Goal: Information Seeking & Learning: Learn about a topic

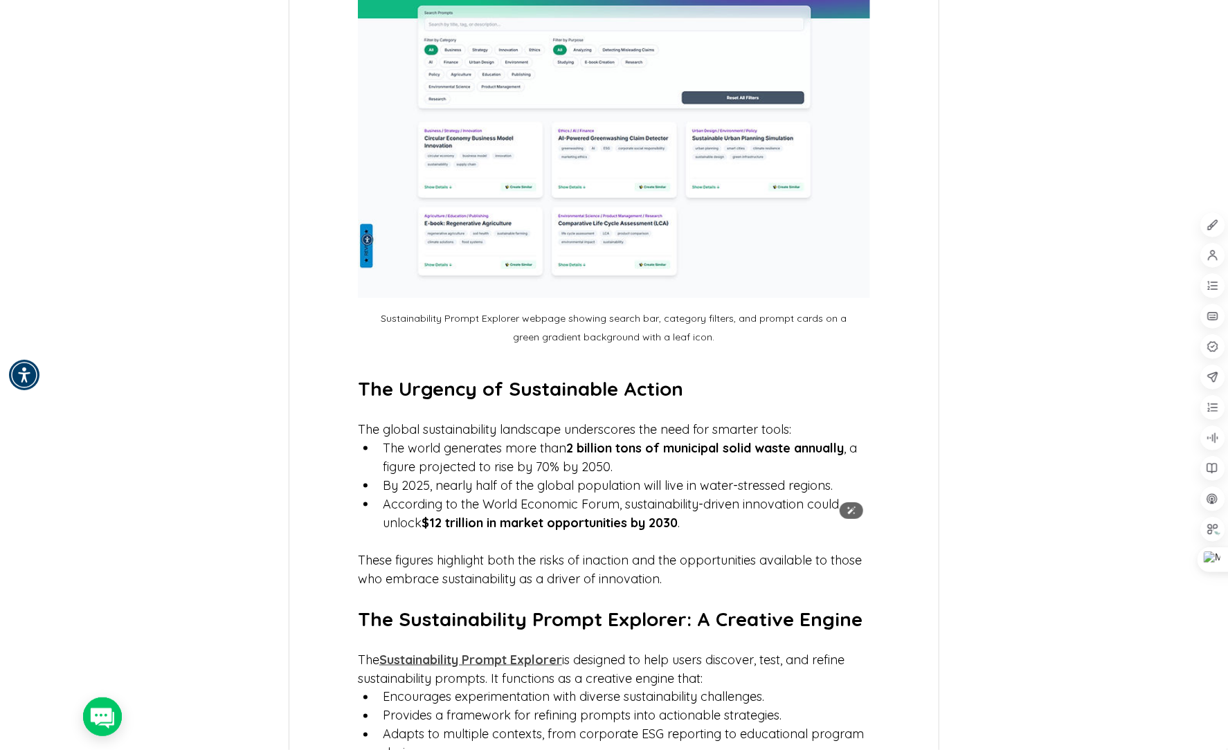
scroll to position [538, 0]
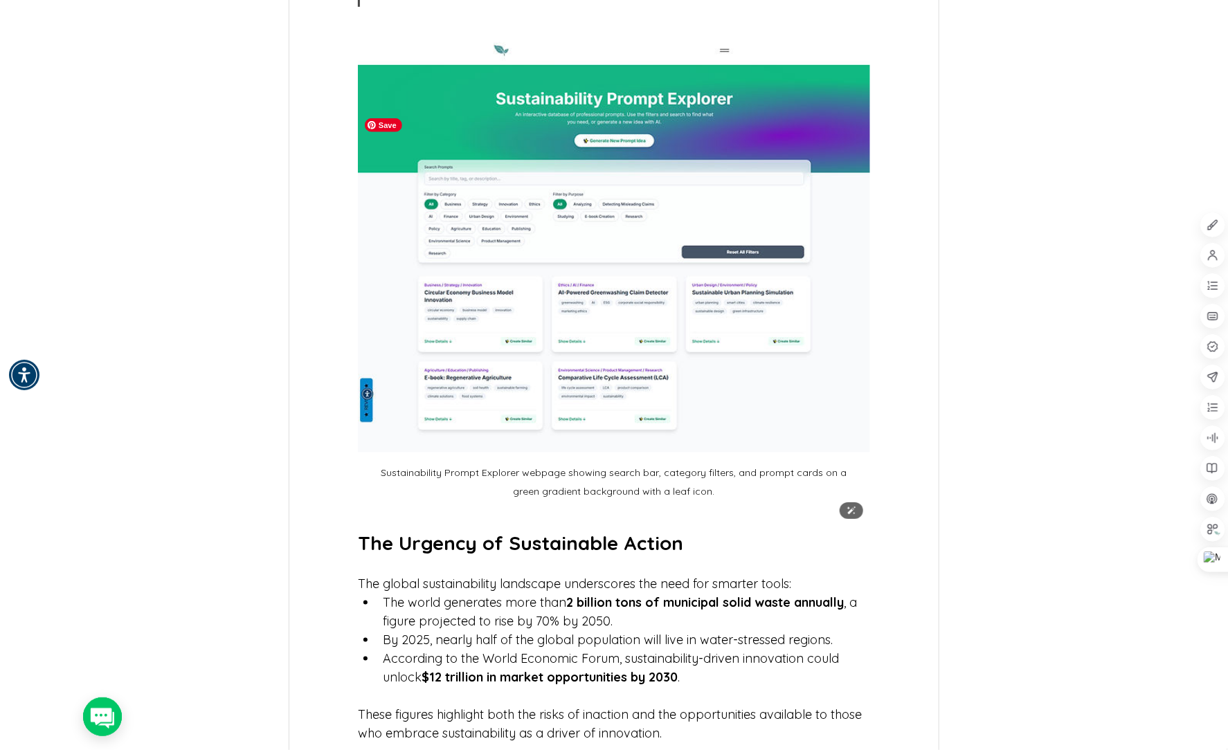
drag, startPoint x: 423, startPoint y: 344, endPoint x: 152, endPoint y: 381, distance: 273.1
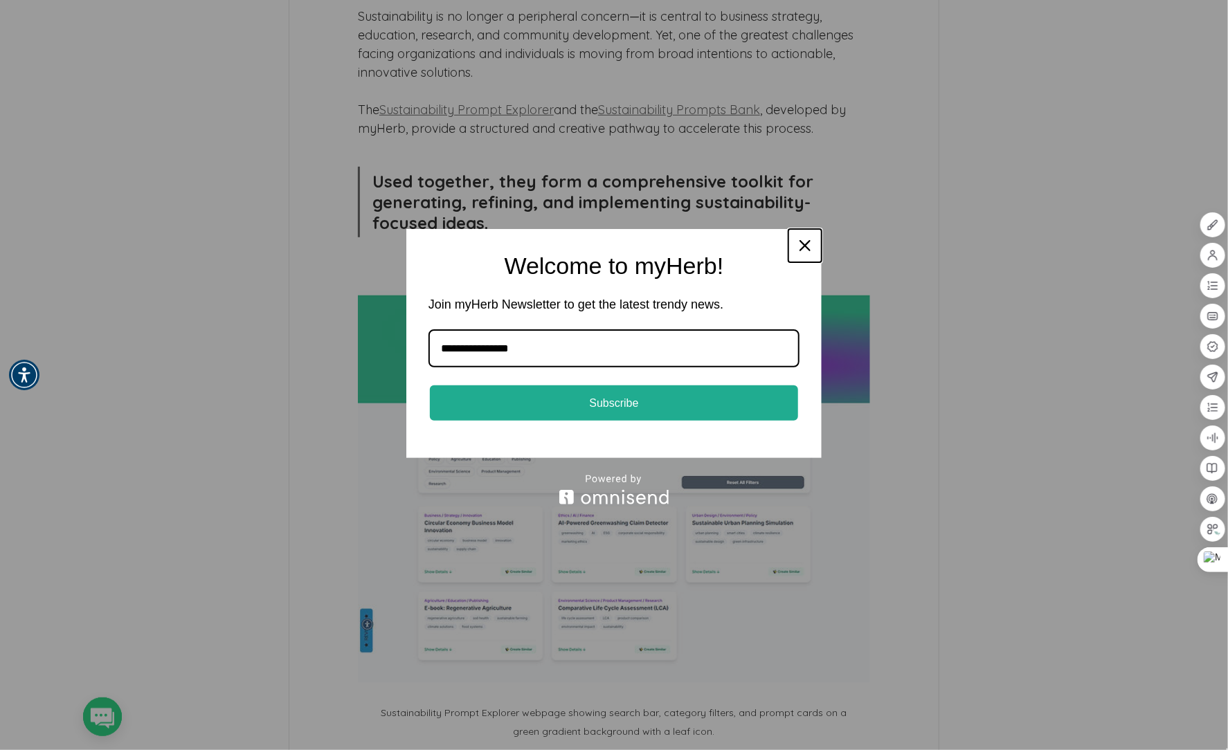
click at [808, 243] on icon "close icon" at bounding box center [805, 245] width 11 height 11
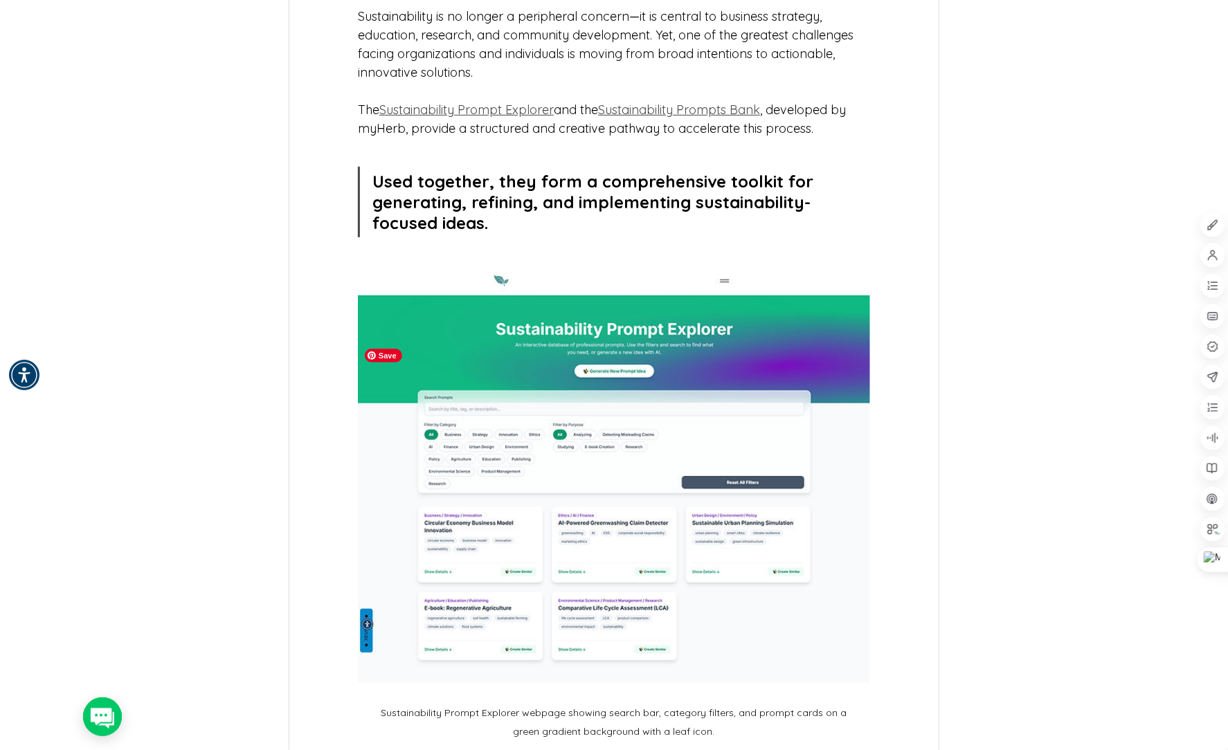
click at [382, 349] on span "Save" at bounding box center [383, 356] width 37 height 14
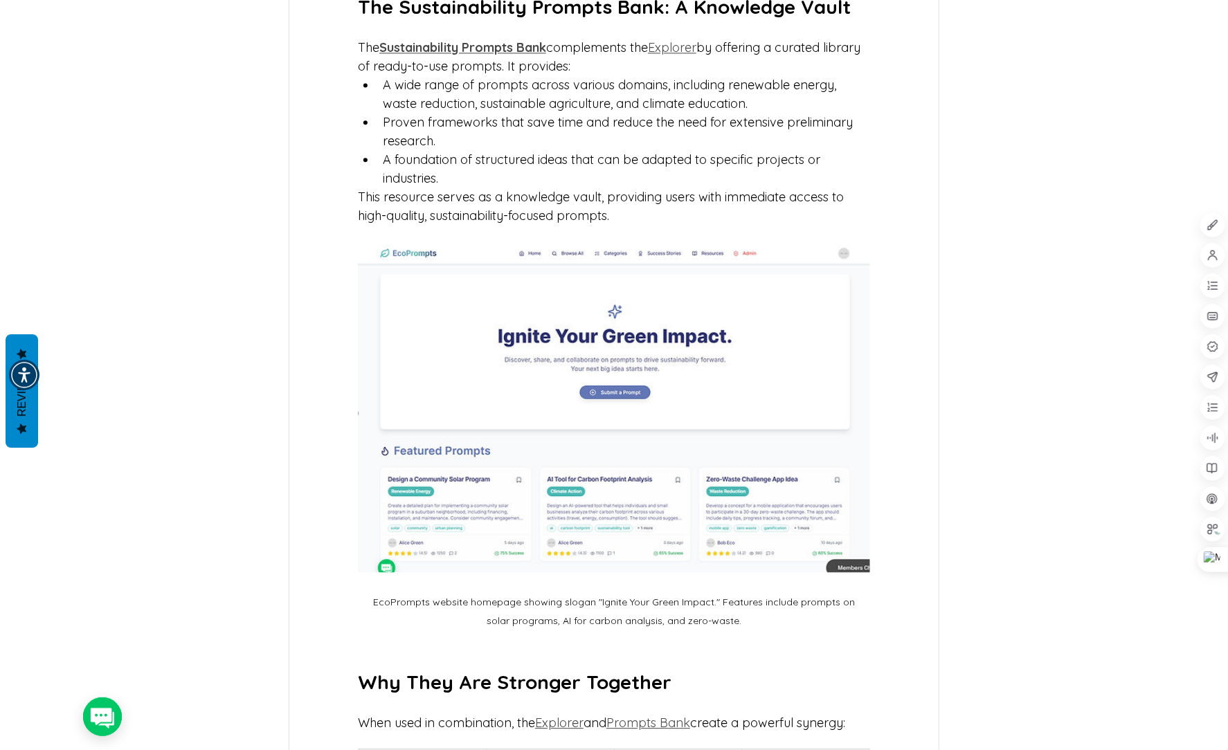
scroll to position [1615, 0]
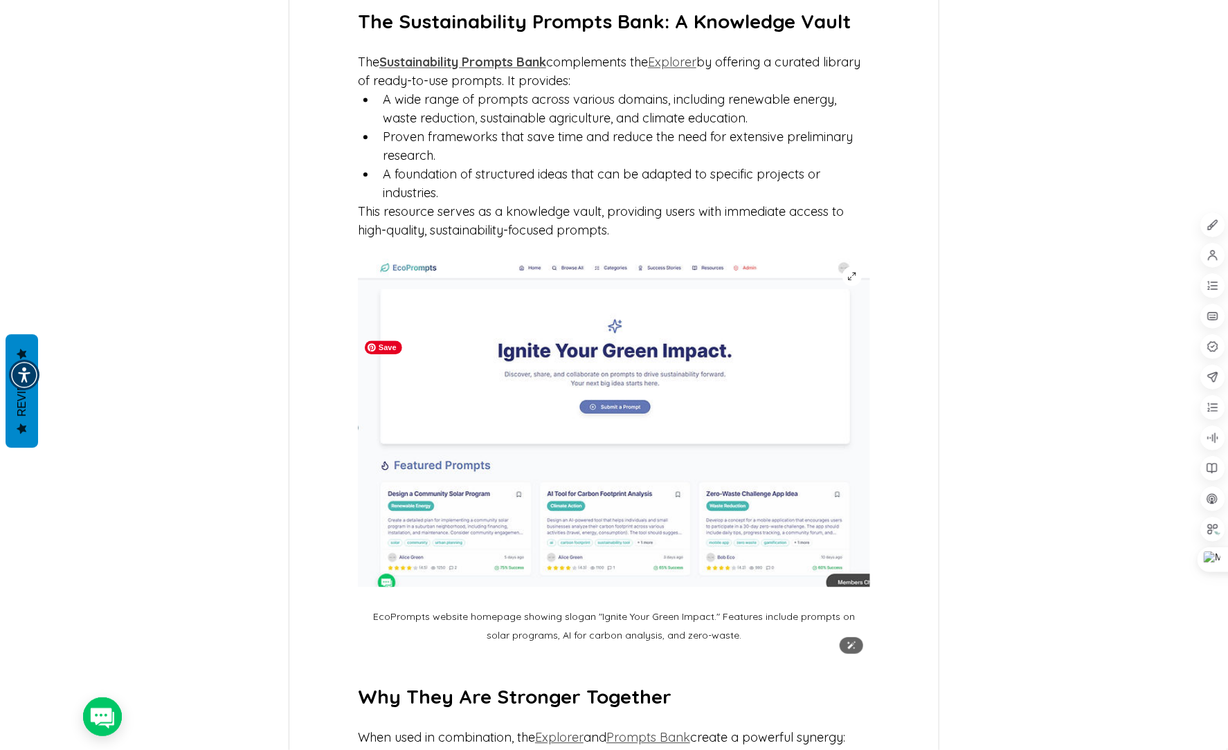
click at [384, 338] on img "main content" at bounding box center [614, 423] width 512 height 330
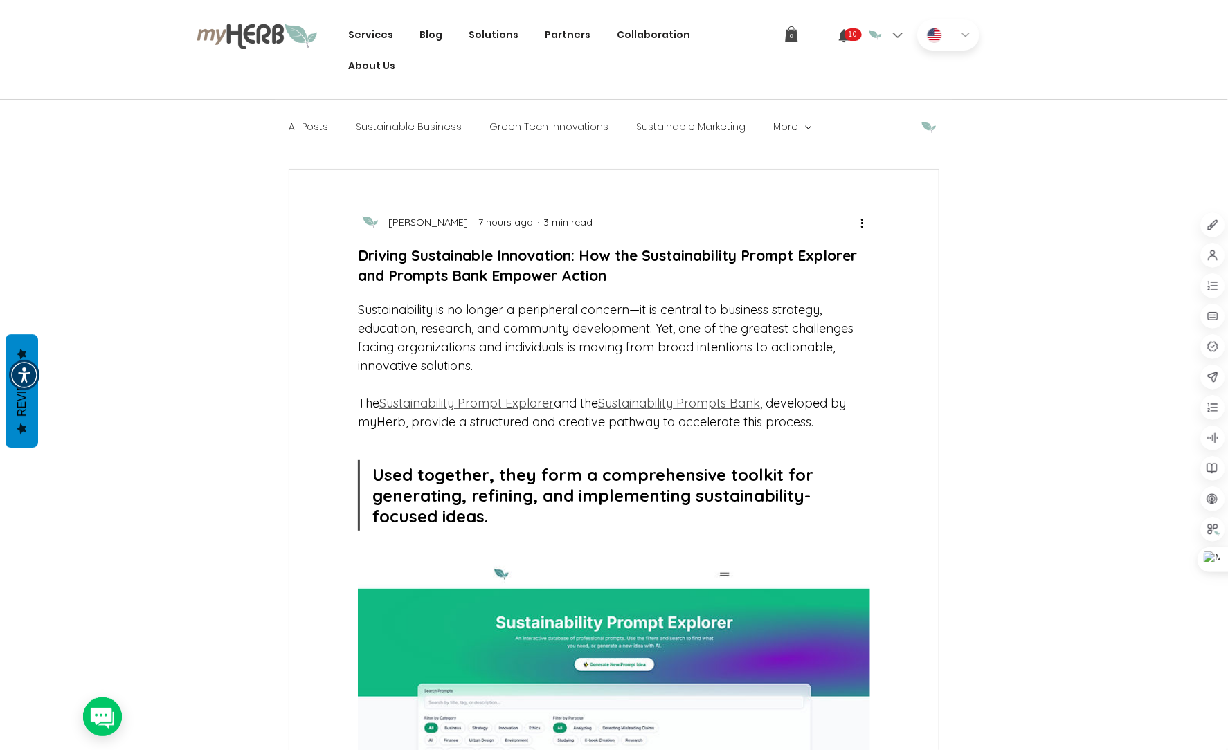
scroll to position [0, 0]
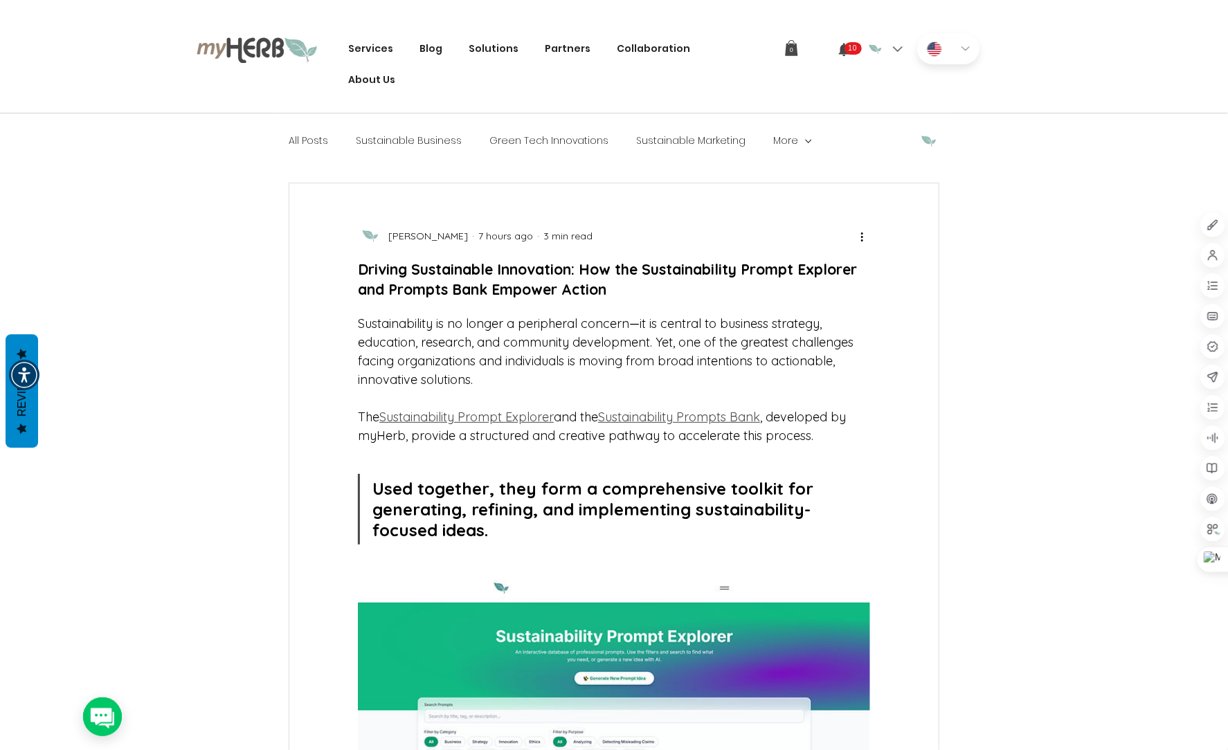
drag, startPoint x: 617, startPoint y: 399, endPoint x: 503, endPoint y: 593, distance: 225.2
click at [503, 541] on span "Used together, they form a comprehensive toolkit for generating, refining, and …" at bounding box center [595, 509] width 446 height 62
click at [488, 425] on span "Sustainability Prompt Explorer" at bounding box center [466, 417] width 174 height 16
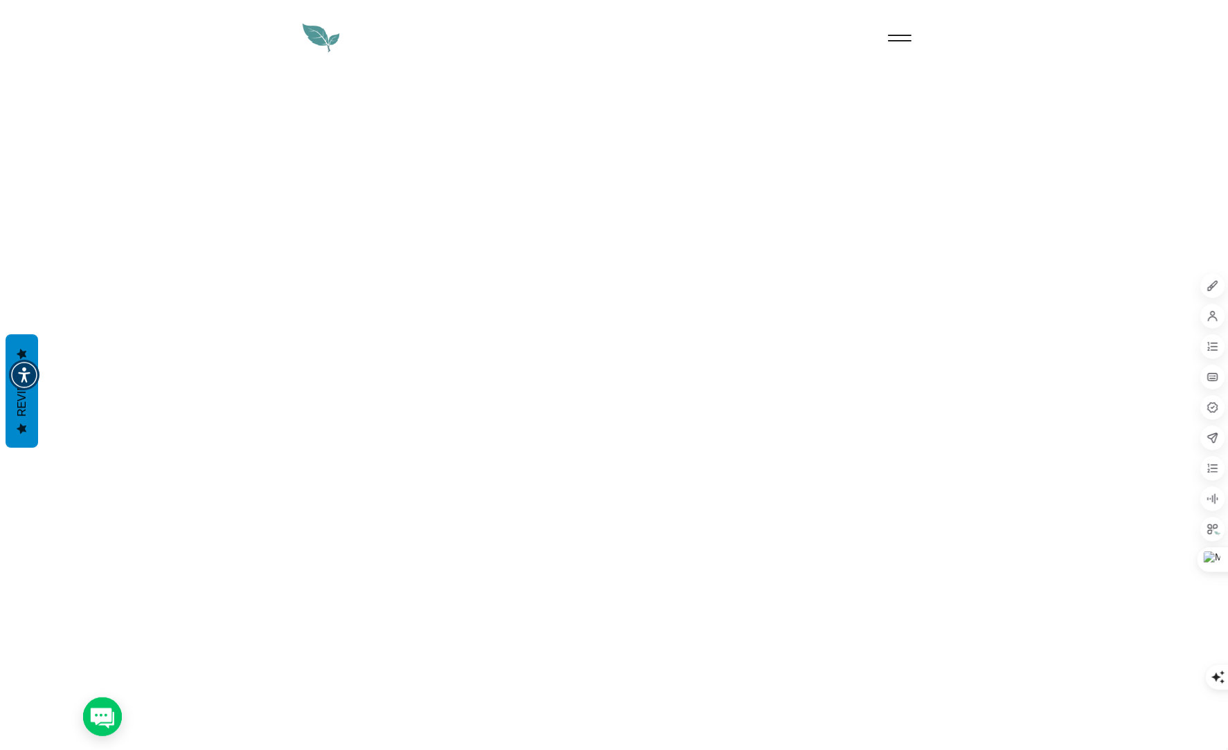
drag, startPoint x: 0, startPoint y: 0, endPoint x: 253, endPoint y: 279, distance: 376.9
click at [253, 279] on div at bounding box center [614, 665] width 1228 height 1180
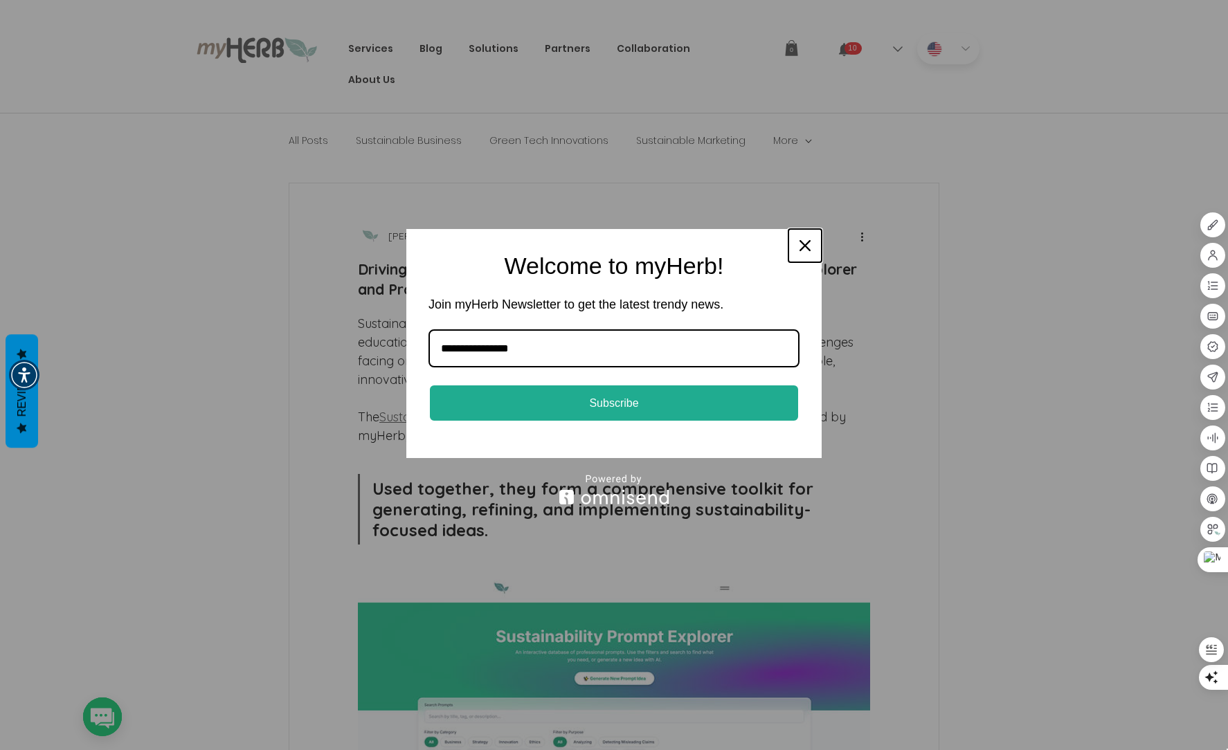
click at [806, 244] on icon "close icon" at bounding box center [805, 245] width 11 height 11
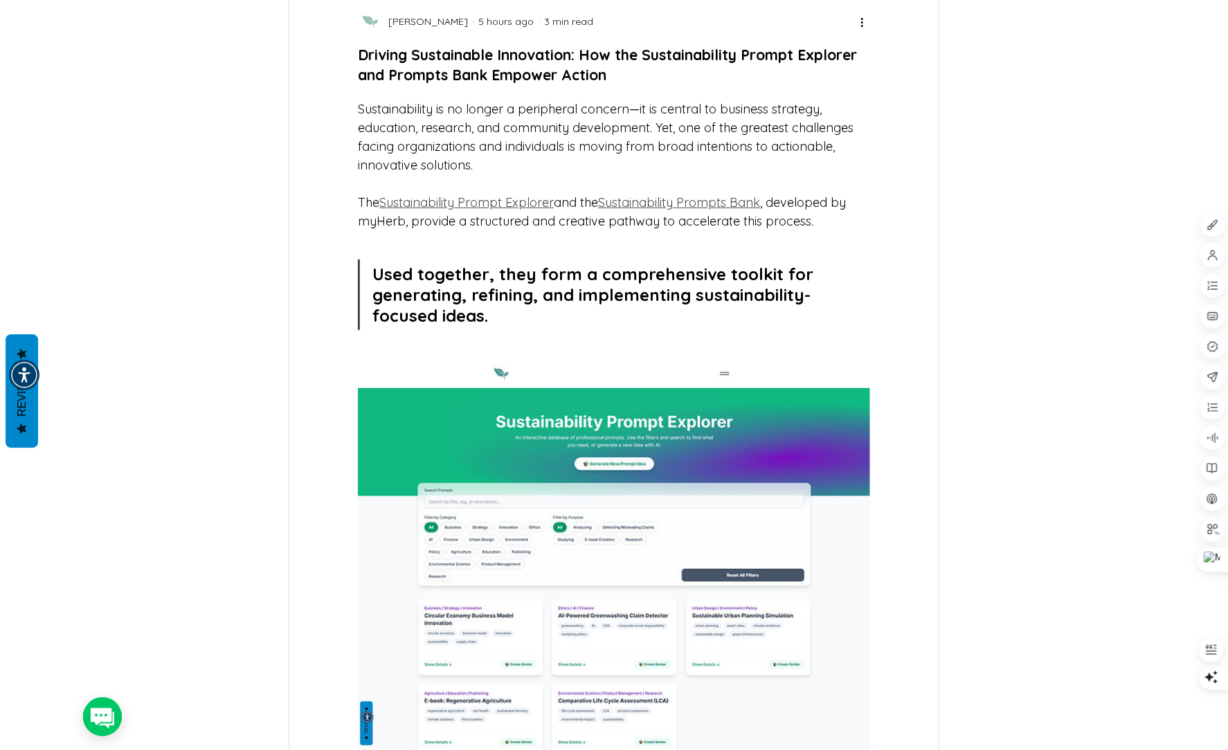
scroll to position [231, 0]
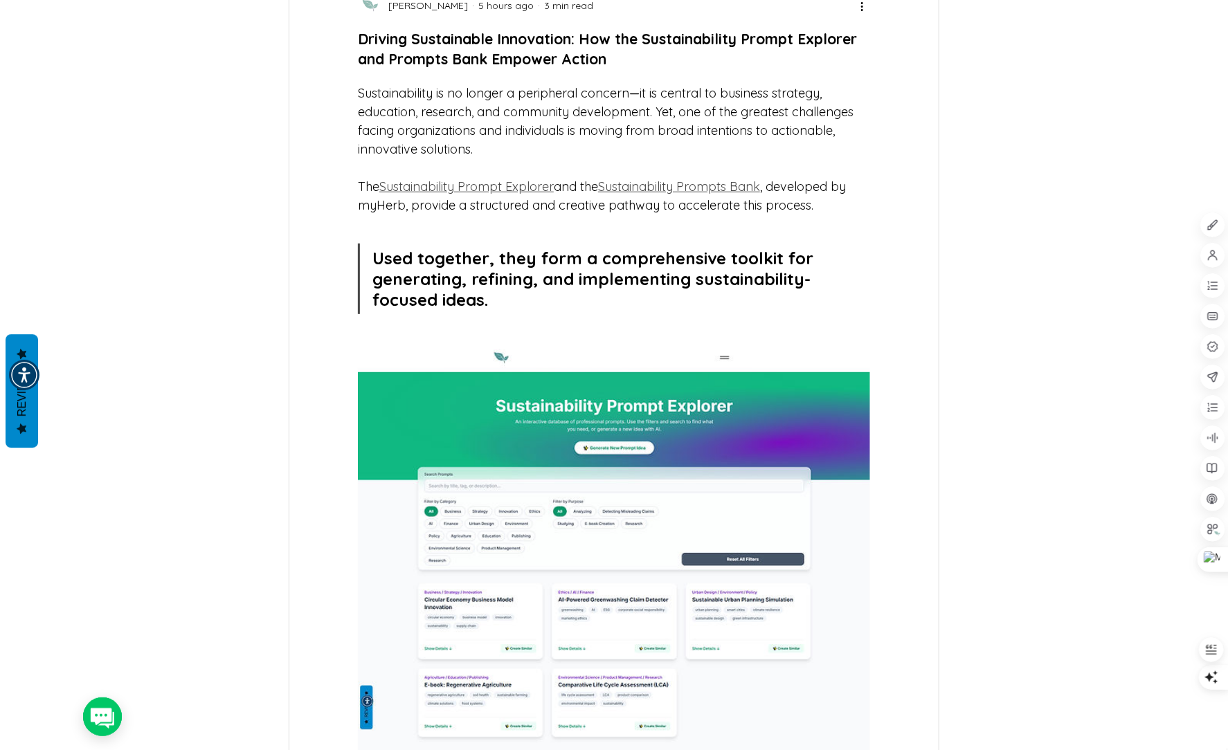
click at [537, 195] on span "Sustainability Prompt Explorer" at bounding box center [466, 187] width 174 height 16
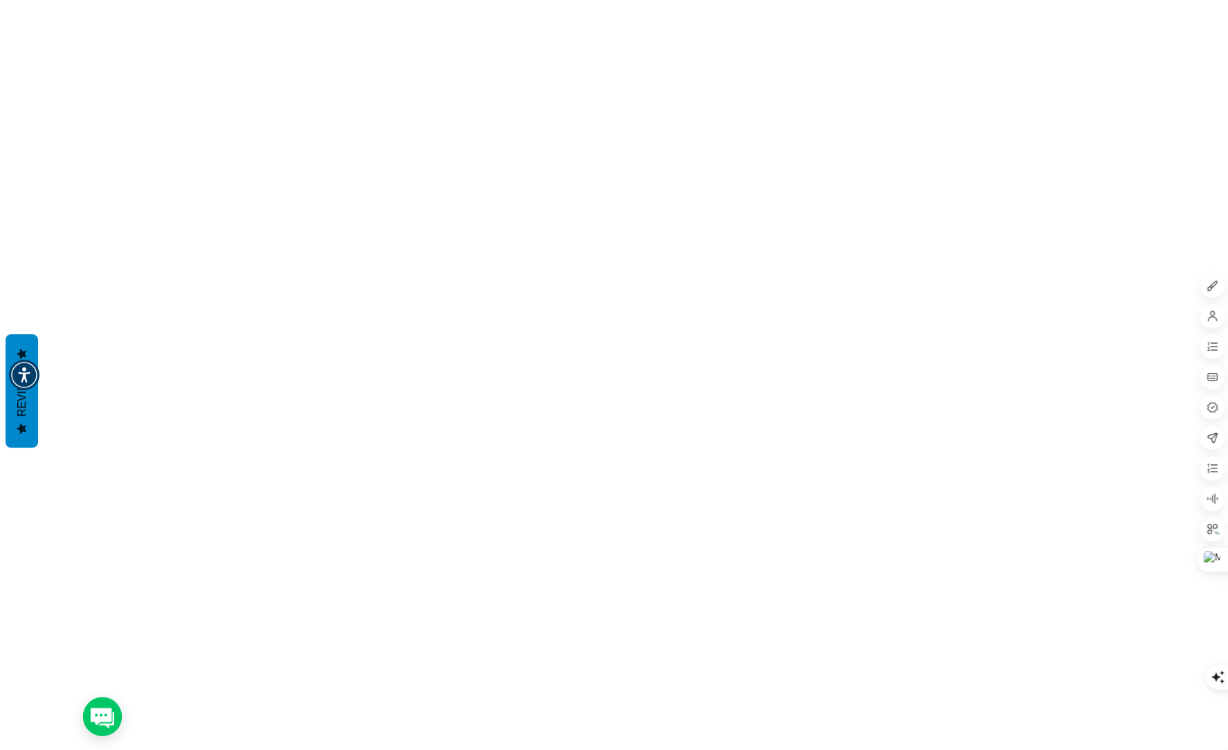
drag, startPoint x: 90, startPoint y: 3383, endPoint x: 37, endPoint y: 3384, distance: 53.3
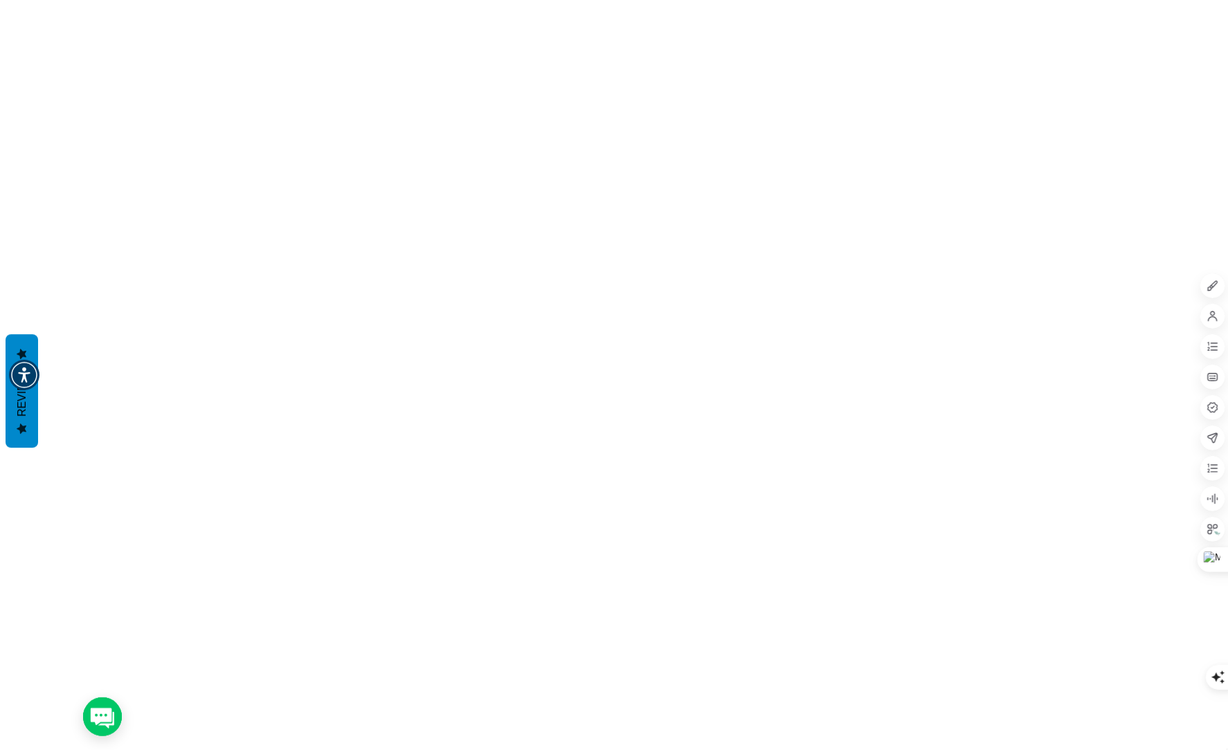
drag, startPoint x: 88, startPoint y: 3378, endPoint x: 12, endPoint y: 3373, distance: 75.6
drag, startPoint x: 77, startPoint y: 3378, endPoint x: 16, endPoint y: 3379, distance: 60.9
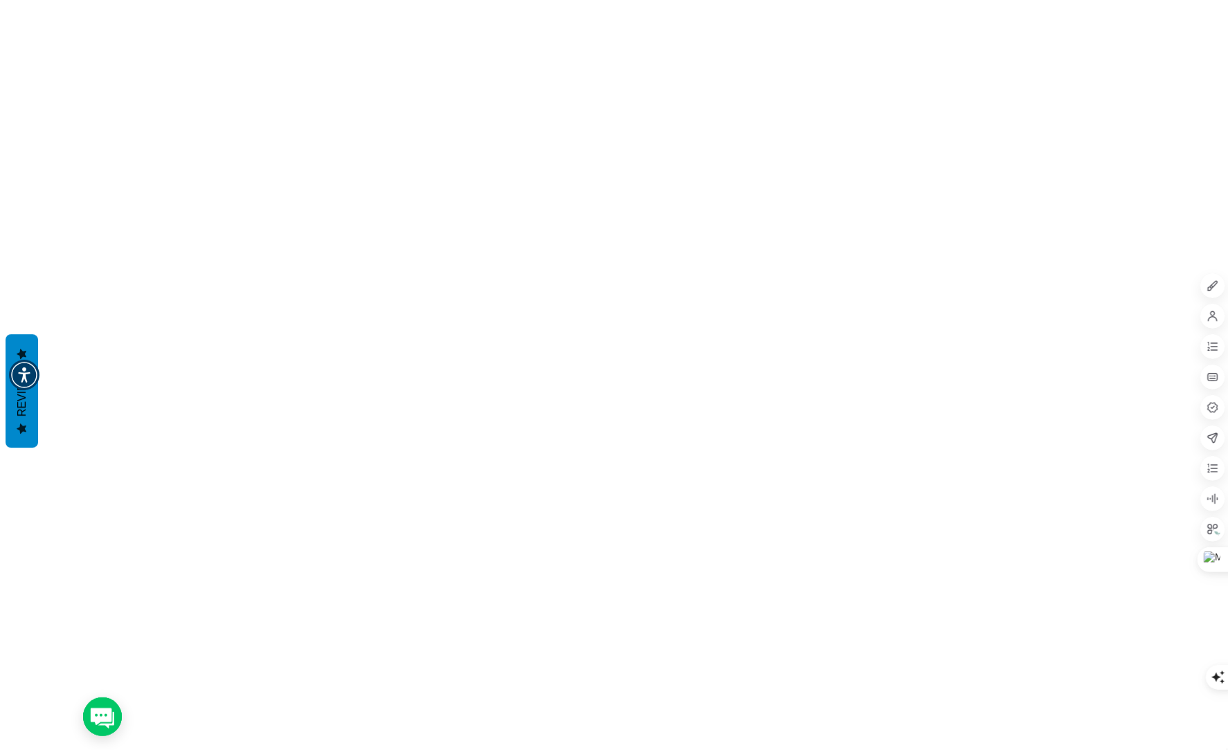
paste input "text"
type input "**********"
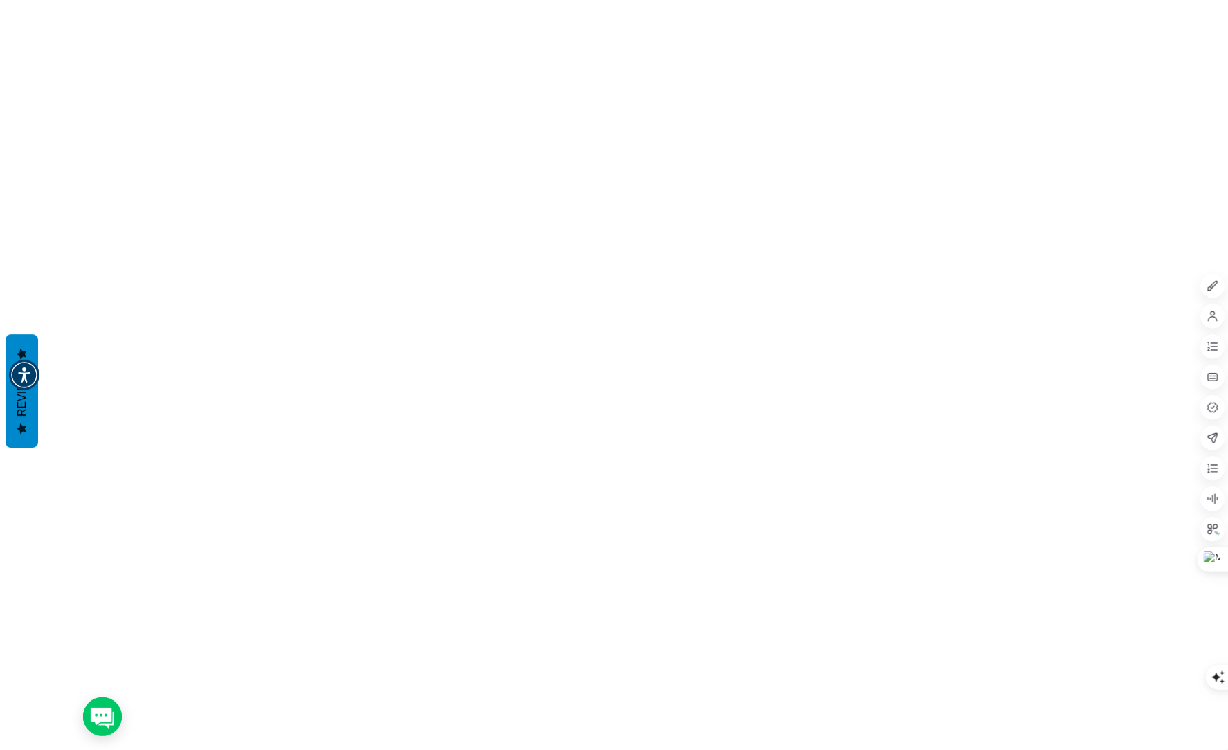
drag, startPoint x: 78, startPoint y: 3378, endPoint x: 22, endPoint y: 3382, distance: 55.6
drag, startPoint x: 77, startPoint y: 3375, endPoint x: 15, endPoint y: 3381, distance: 62.6
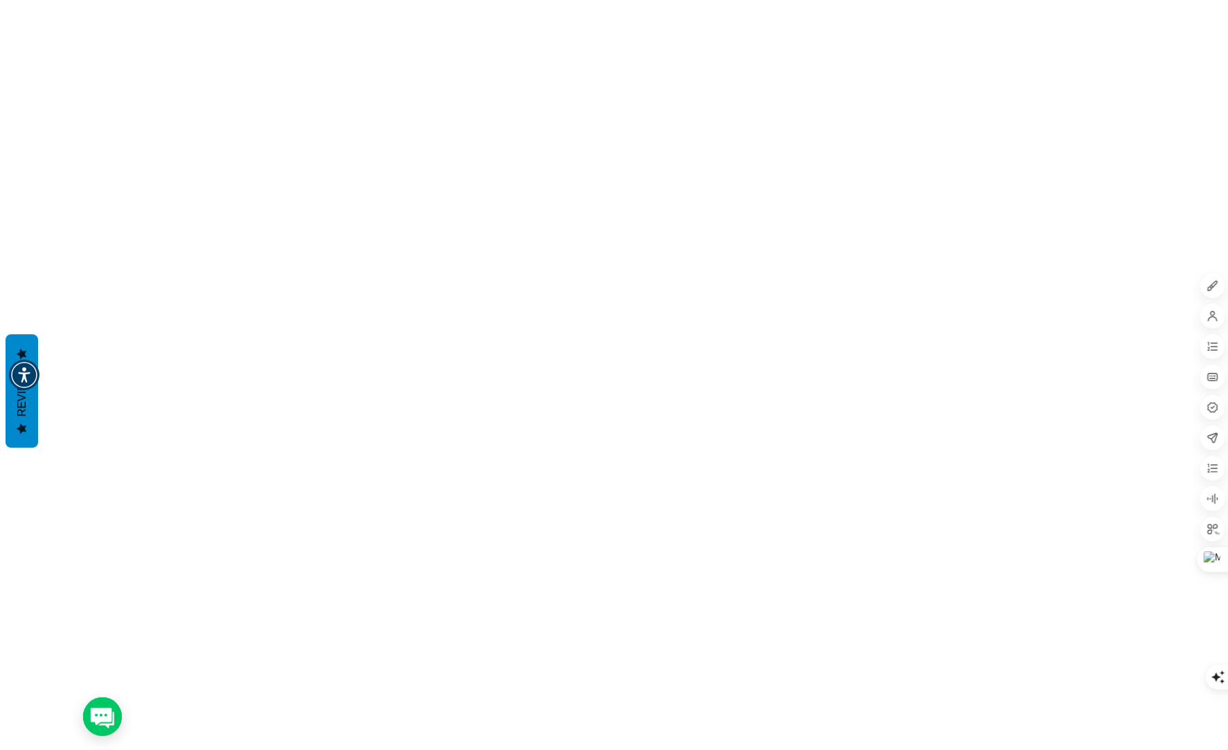
drag, startPoint x: 79, startPoint y: 3379, endPoint x: -18, endPoint y: 3374, distance: 97.0
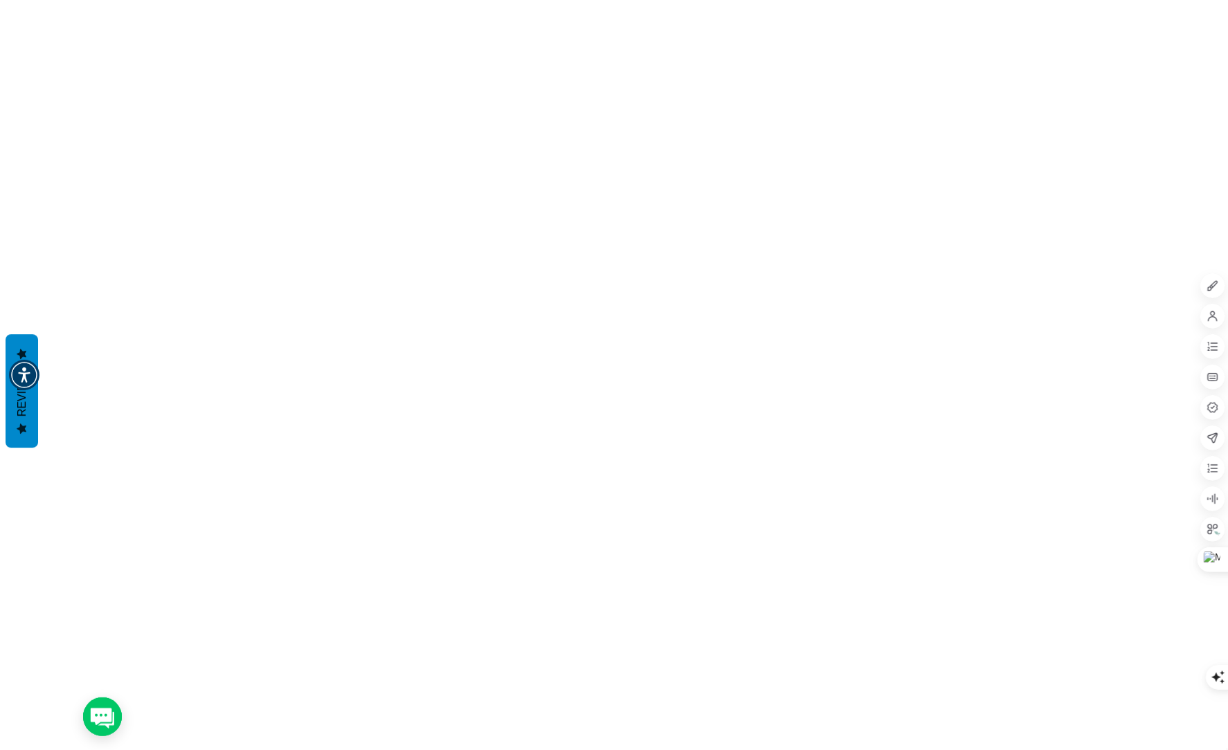
scroll to position [0, 0]
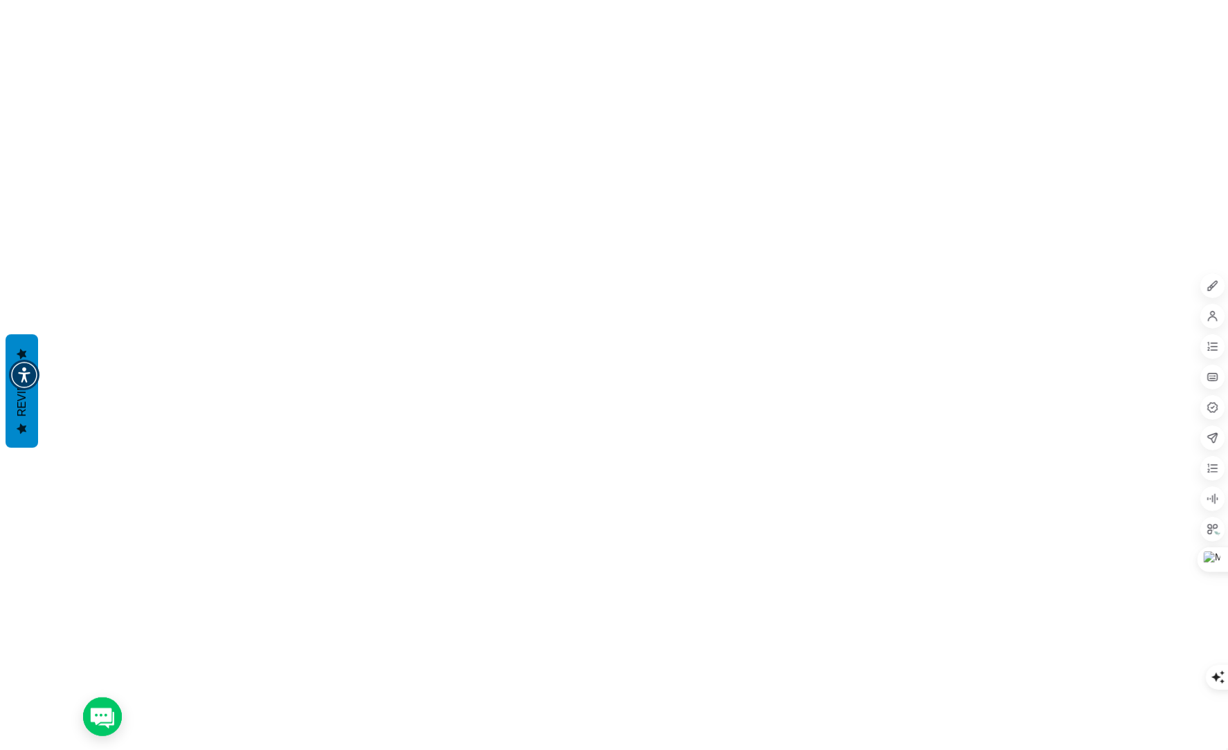
scroll to position [620, 0]
drag, startPoint x: 17, startPoint y: 3043, endPoint x: 66, endPoint y: 3038, distance: 49.4
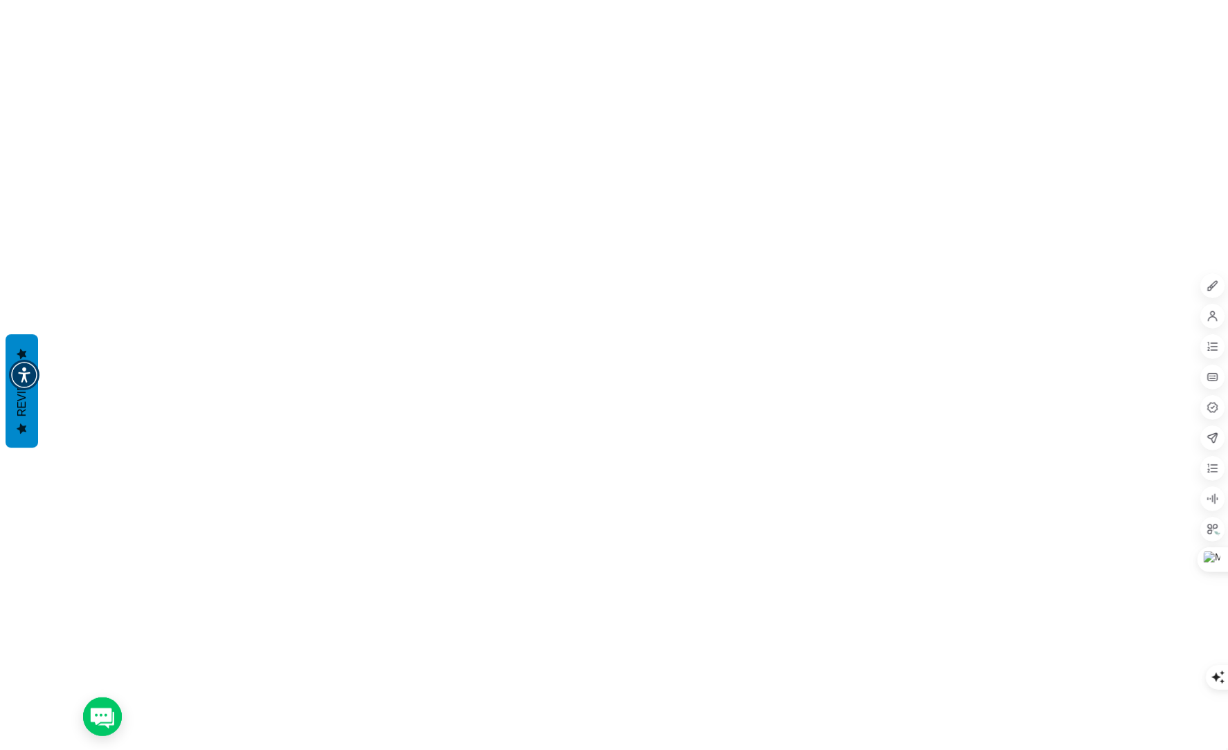
drag, startPoint x: 17, startPoint y: 3240, endPoint x: 68, endPoint y: 3239, distance: 50.6
drag, startPoint x: 55, startPoint y: 3110, endPoint x: 108, endPoint y: 3109, distance: 52.6
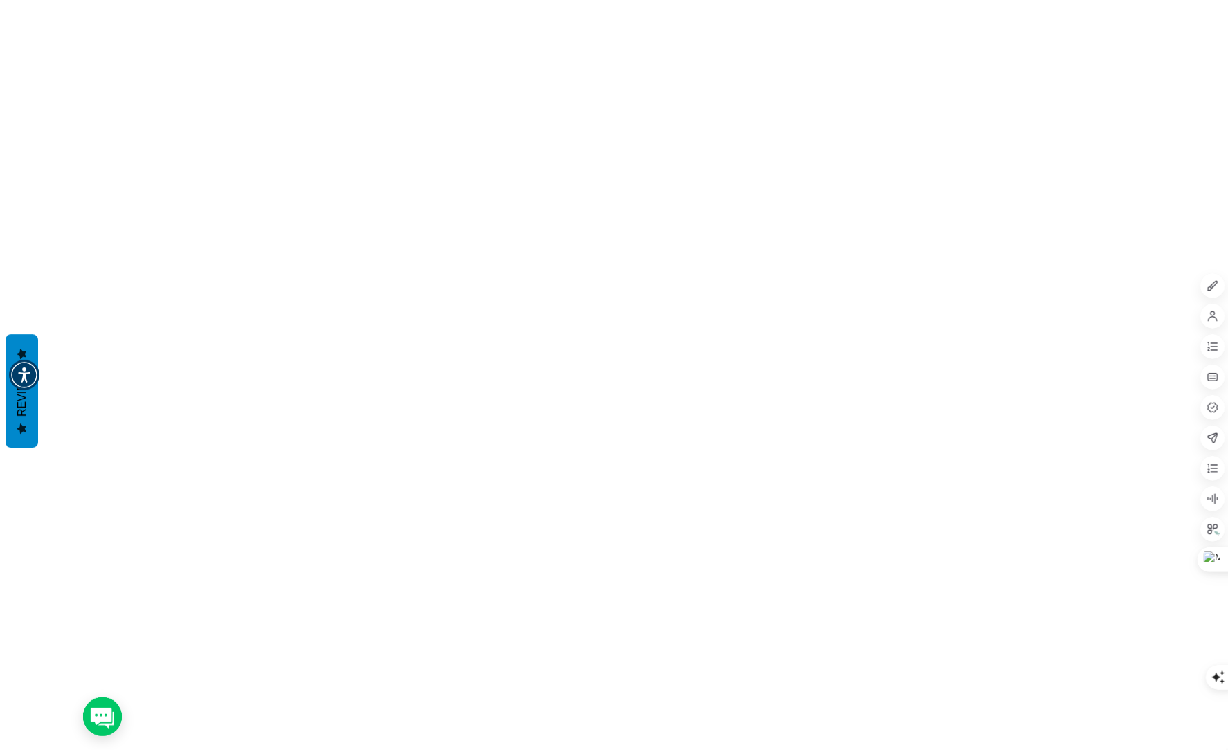
drag, startPoint x: 17, startPoint y: 3081, endPoint x: 69, endPoint y: 3081, distance: 52.6
